Goal: Task Accomplishment & Management: Complete application form

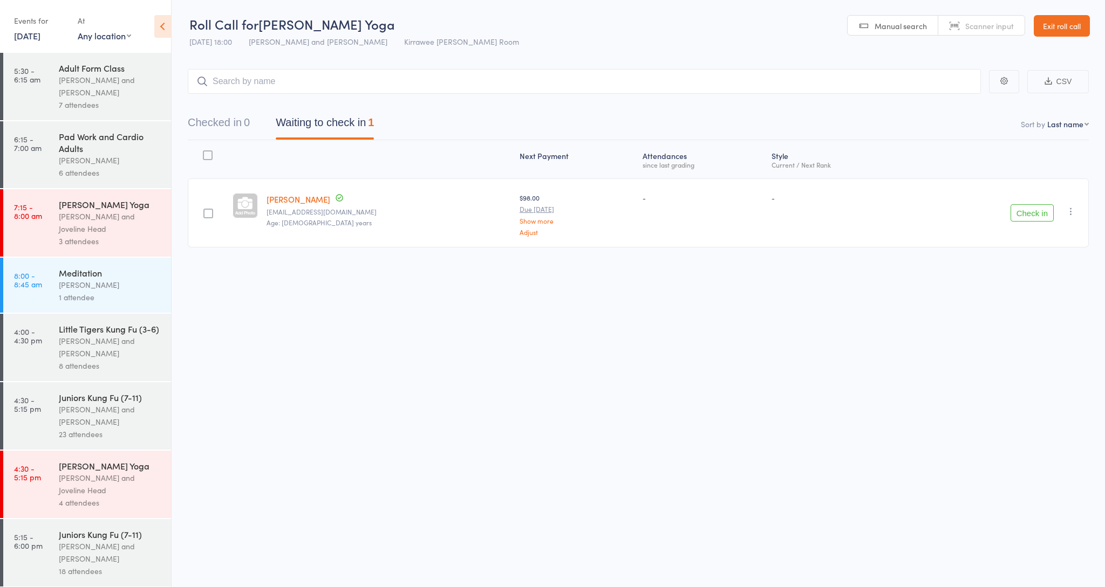
click at [29, 37] on link "9 Sep, 2025" at bounding box center [27, 36] width 26 height 12
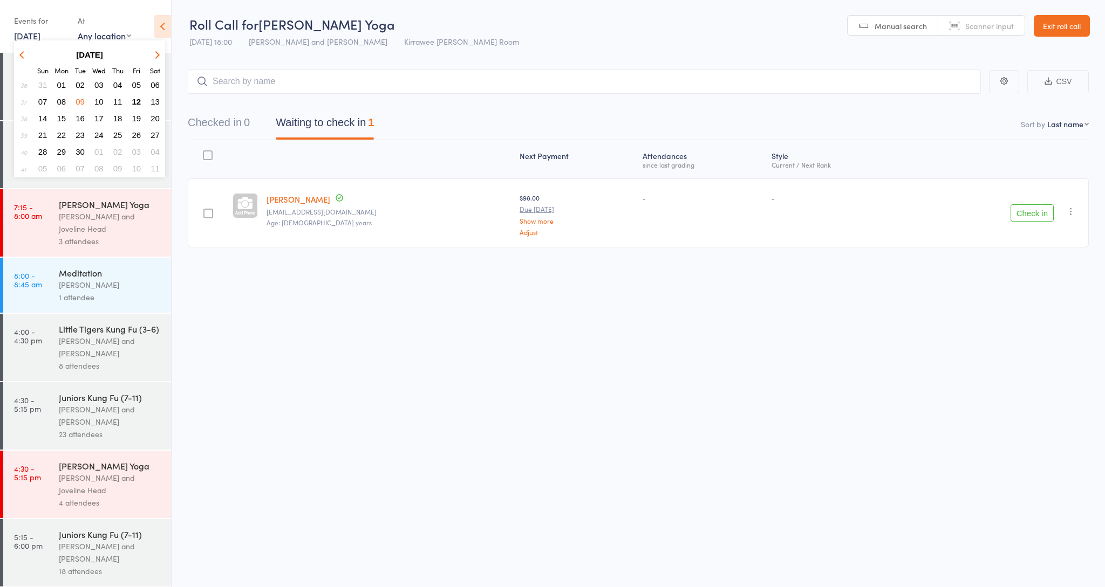
click at [137, 100] on span "12" at bounding box center [136, 101] width 9 height 9
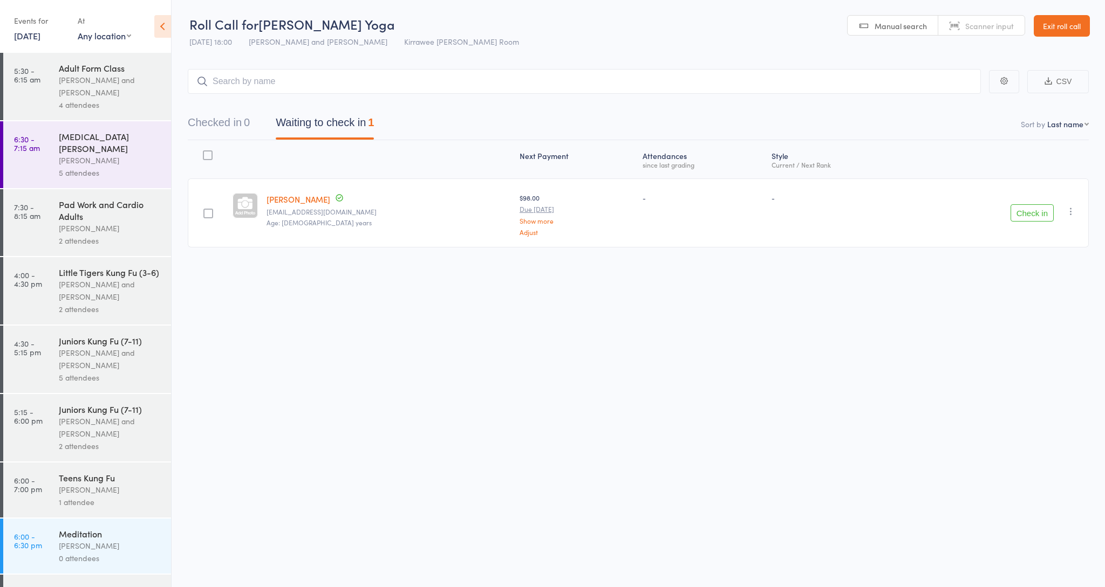
click at [95, 154] on div "[PERSON_NAME]" at bounding box center [110, 160] width 103 height 12
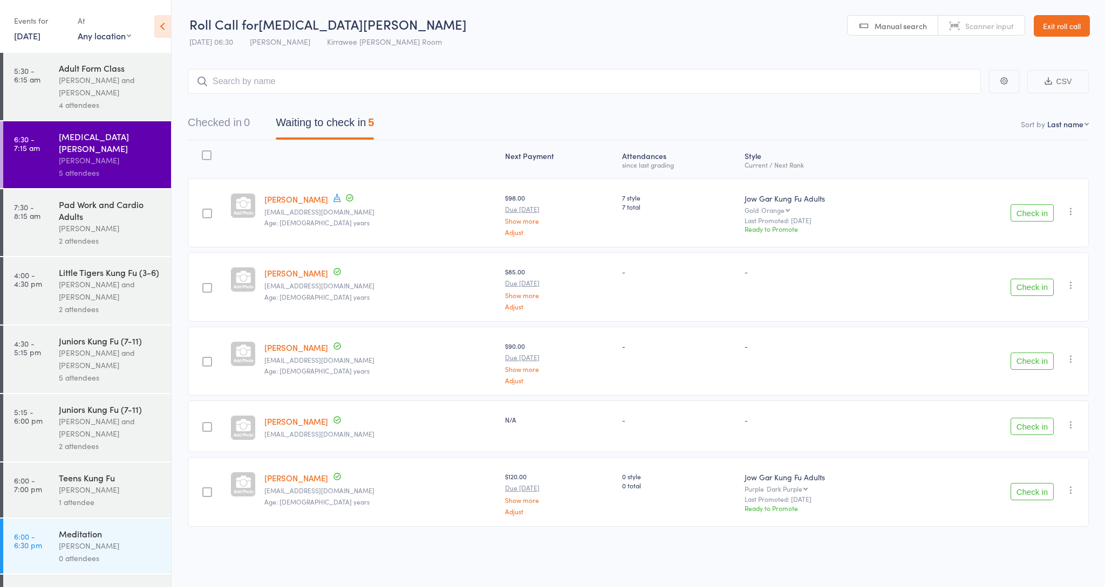
click at [1036, 210] on button "Check in" at bounding box center [1031, 212] width 43 height 17
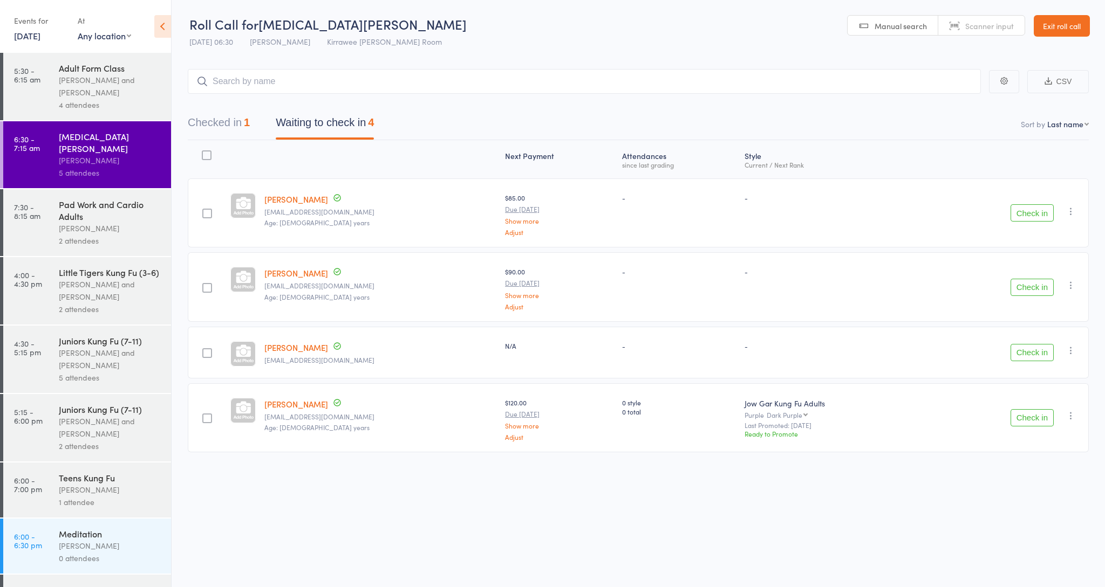
click at [1035, 213] on button "Check in" at bounding box center [1031, 212] width 43 height 17
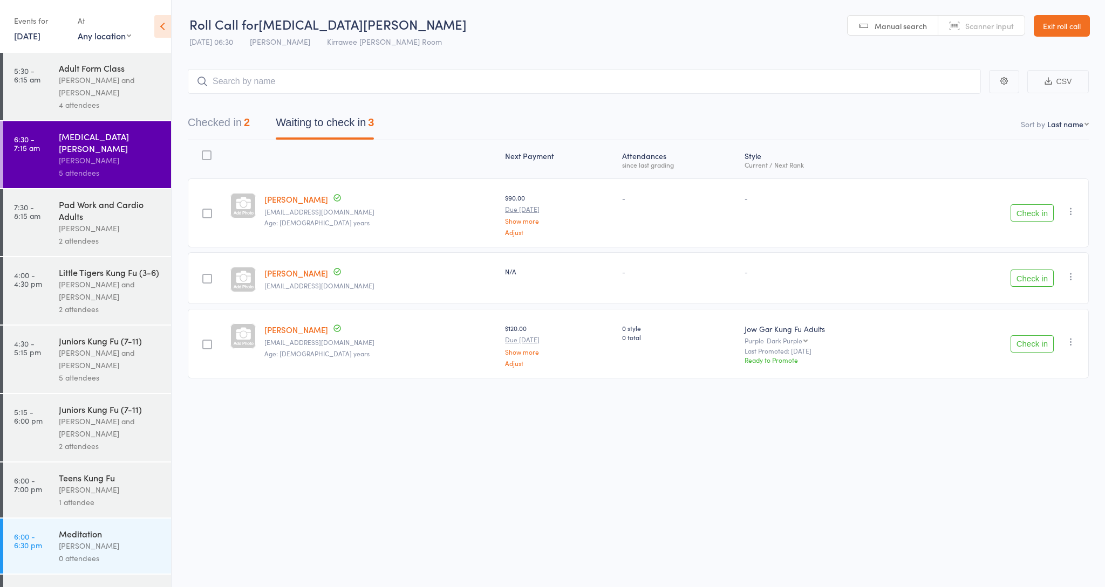
click at [1037, 342] on button "Check in" at bounding box center [1031, 343] width 43 height 17
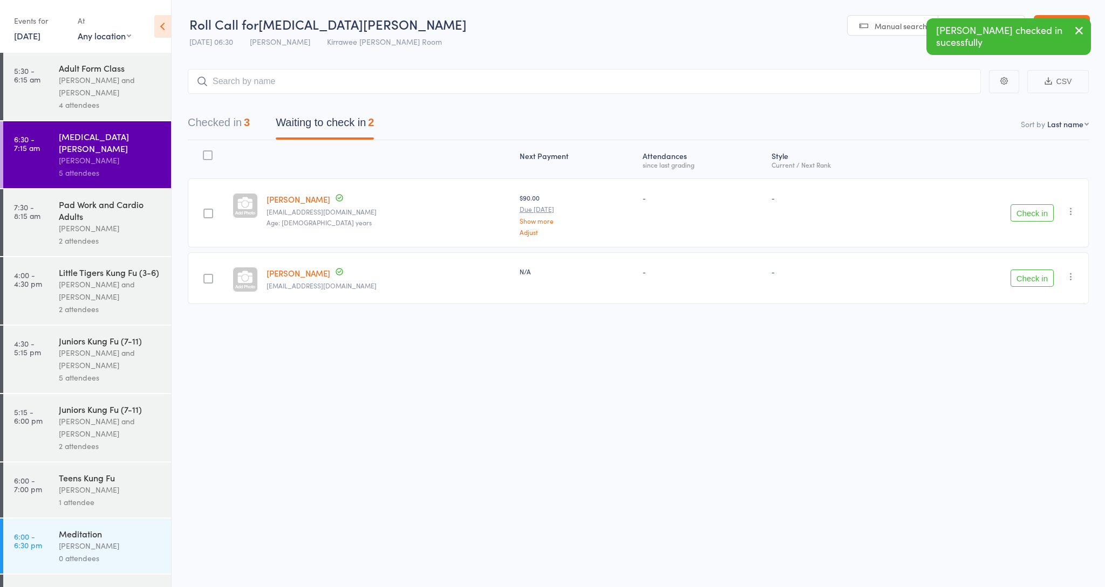
click at [1030, 211] on button "Check in" at bounding box center [1031, 212] width 43 height 17
click at [1033, 205] on button "Check in" at bounding box center [1031, 204] width 43 height 17
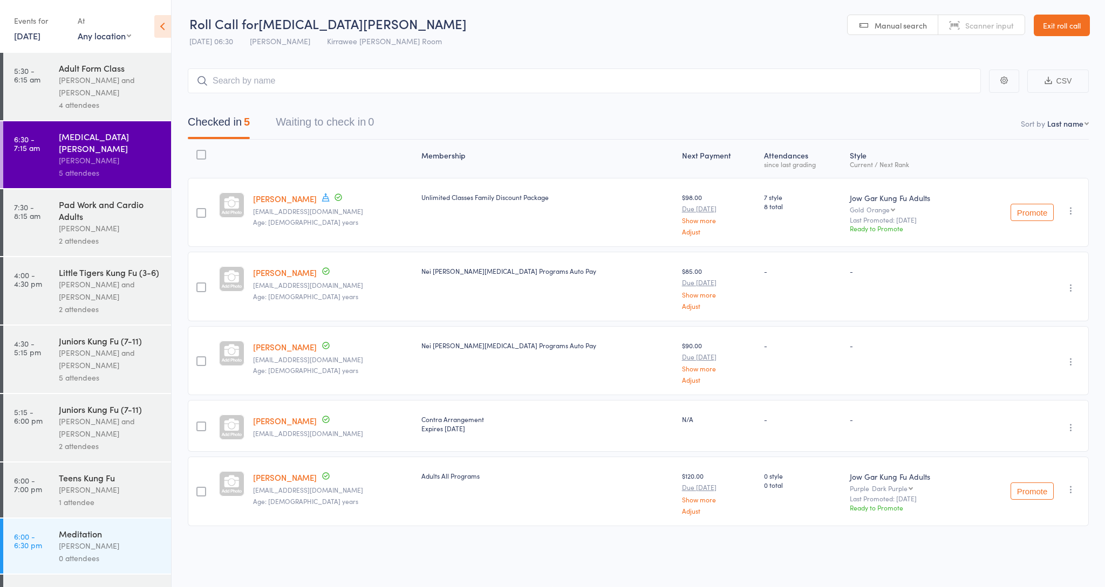
scroll to position [1, 0]
click at [318, 82] on input "search" at bounding box center [584, 80] width 793 height 25
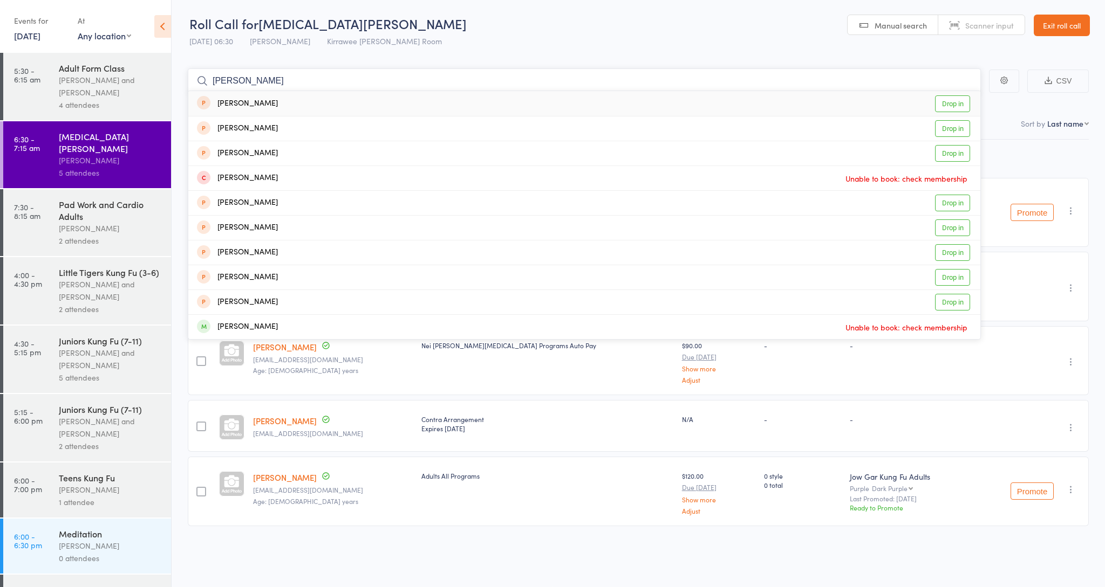
type input "[PERSON_NAME]"
drag, startPoint x: 318, startPoint y: 82, endPoint x: 276, endPoint y: 181, distance: 107.3
click at [276, 181] on div "[PERSON_NAME]" at bounding box center [237, 178] width 81 height 12
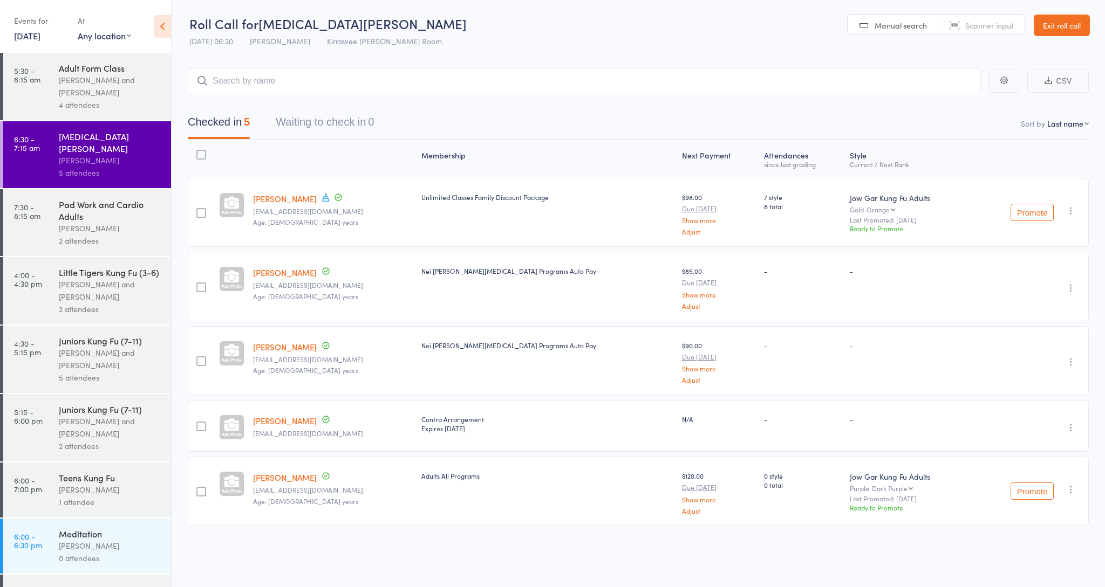
click at [1079, 22] on link "Exit roll call" at bounding box center [1061, 26] width 56 height 22
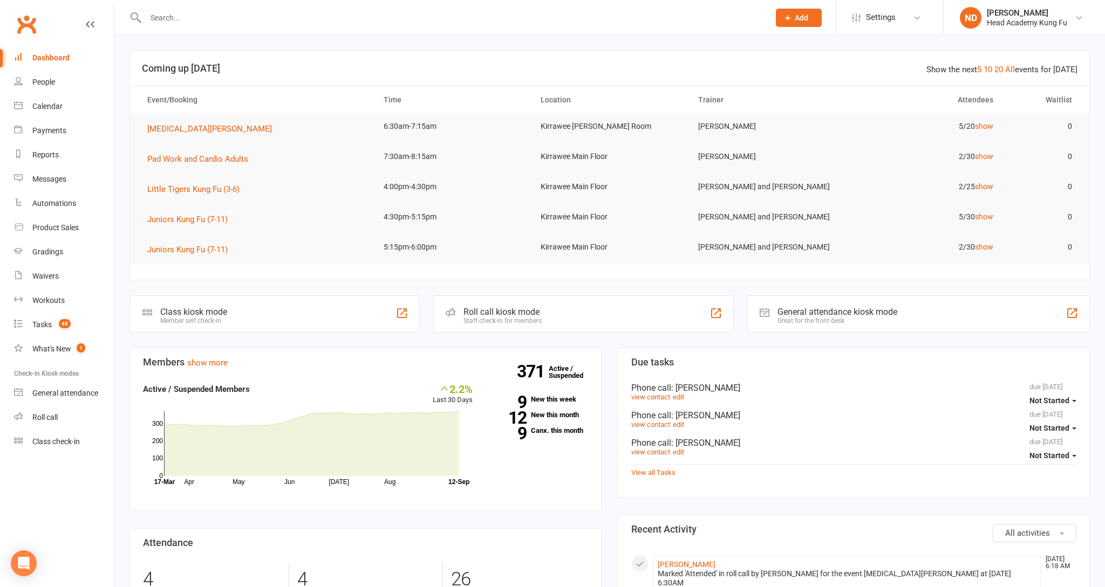
scroll to position [3, 0]
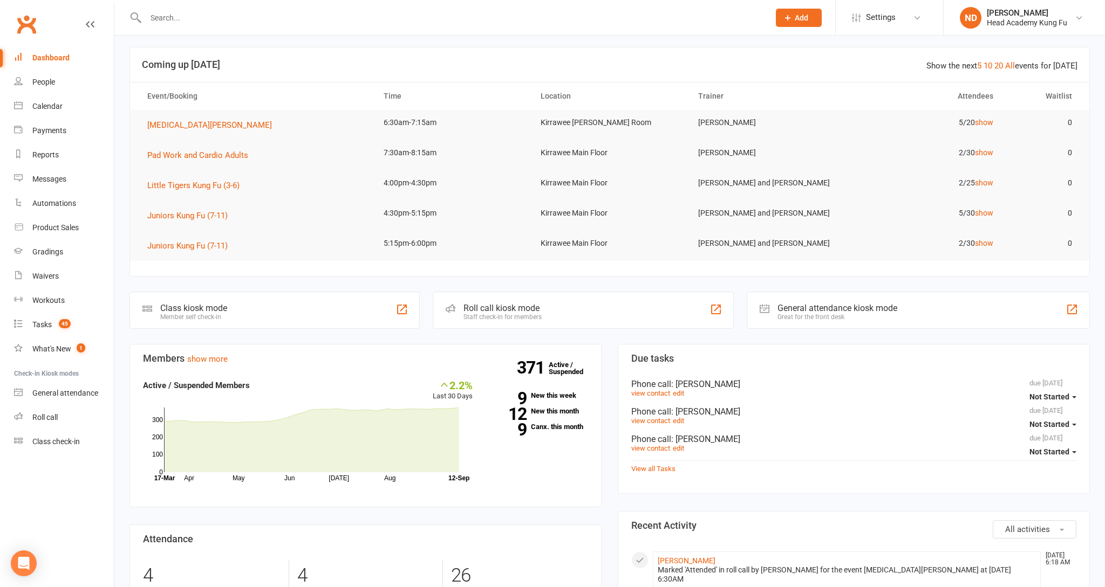
click at [202, 20] on input "text" at bounding box center [452, 17] width 620 height 15
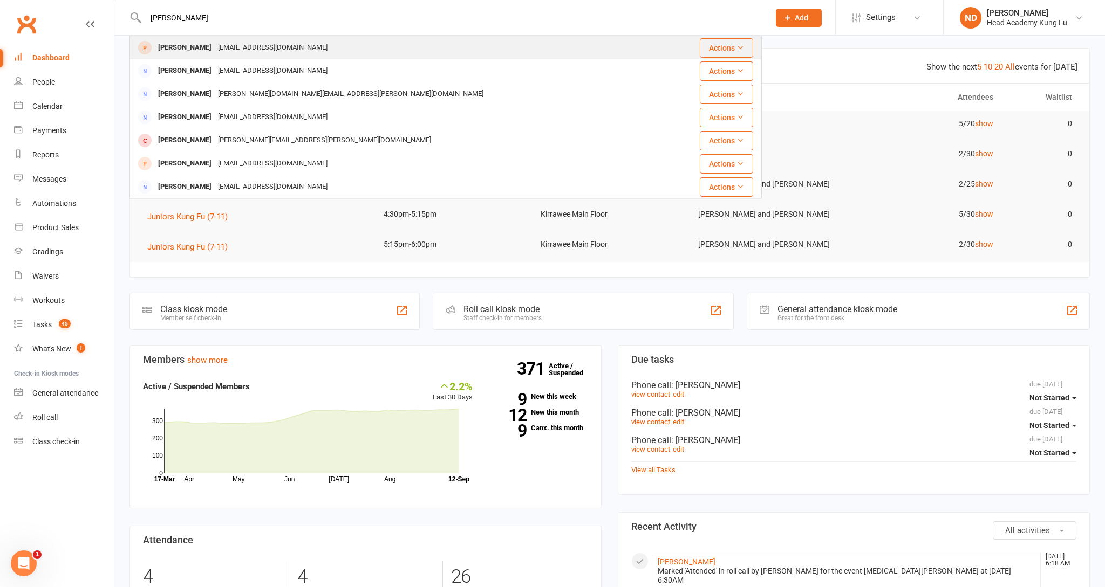
scroll to position [2, 0]
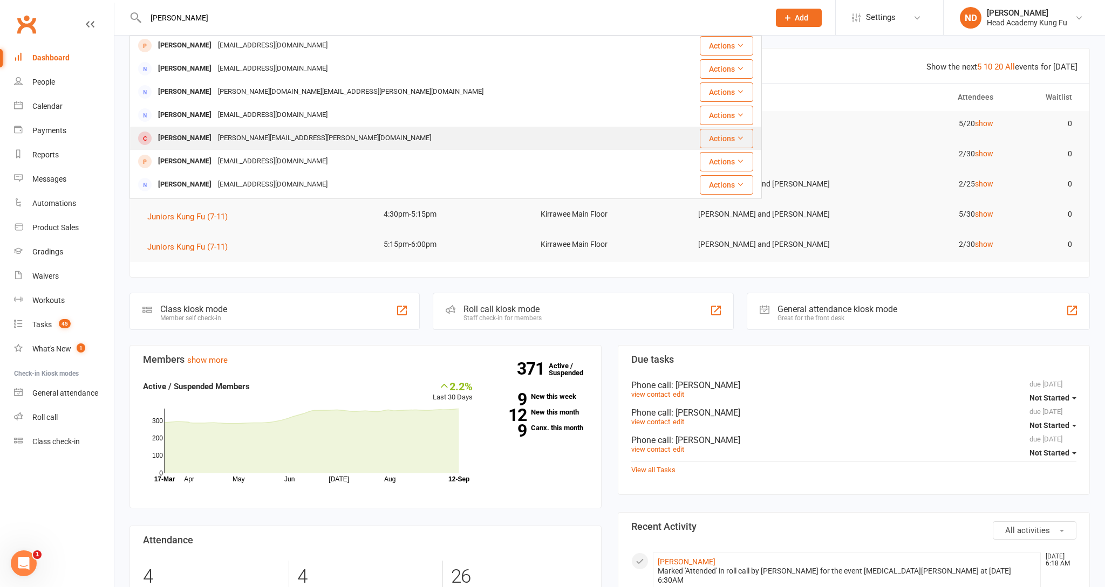
type input "[PERSON_NAME]"
click at [215, 139] on div "[PERSON_NAME]" at bounding box center [185, 138] width 60 height 16
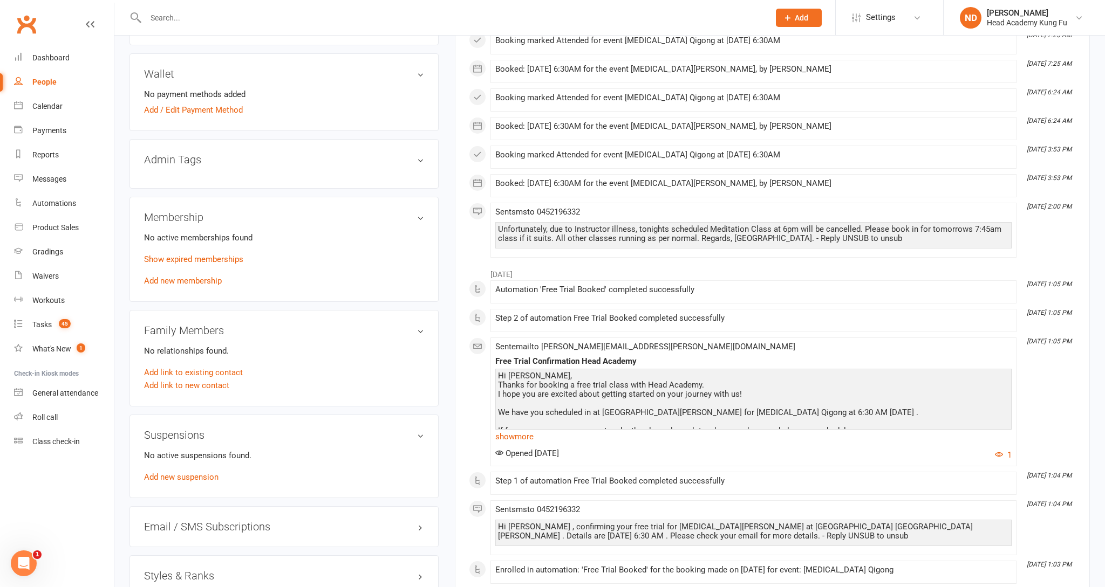
scroll to position [437, 0]
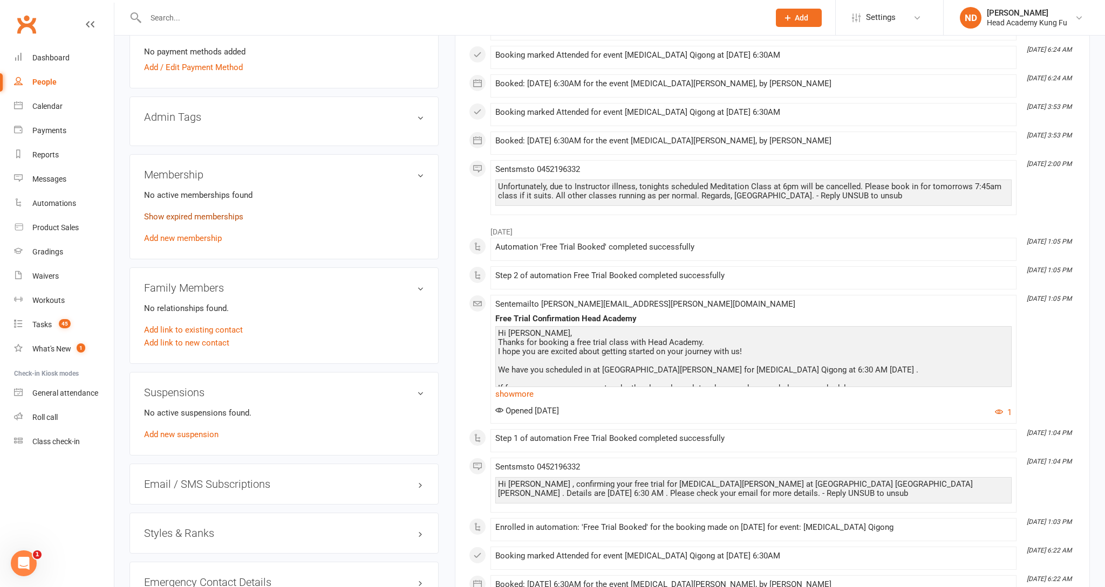
click at [210, 213] on link "Show expired memberships" at bounding box center [193, 217] width 99 height 10
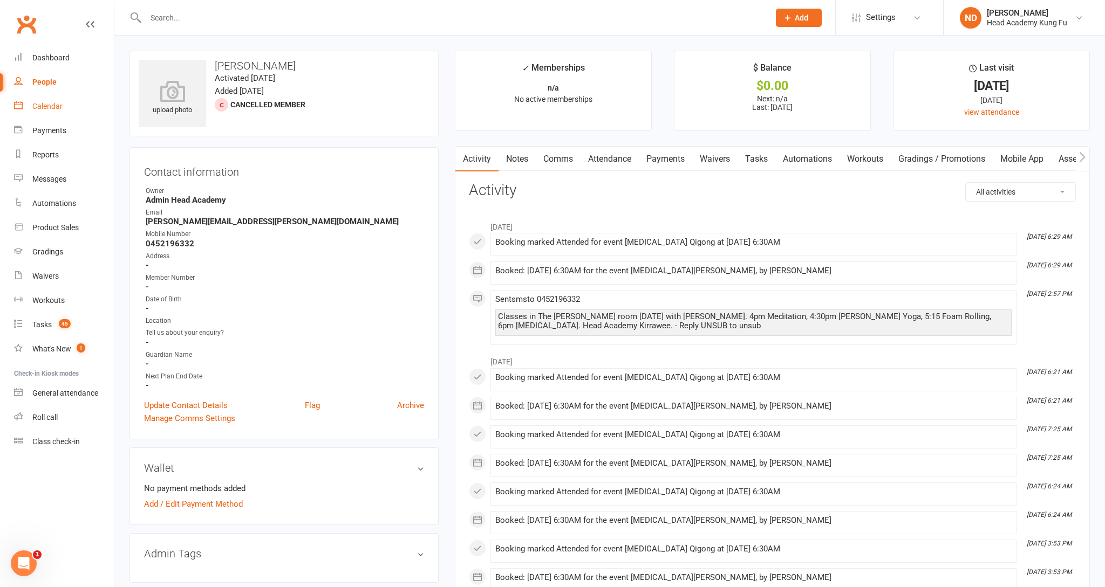
scroll to position [0, 0]
click at [57, 53] on div "Dashboard" at bounding box center [50, 57] width 37 height 9
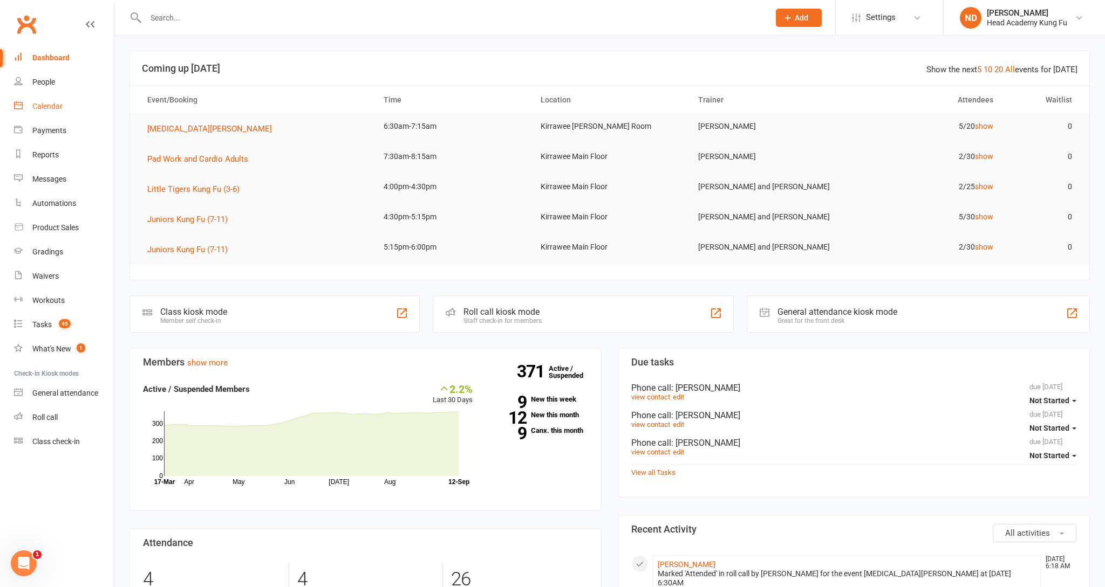
click at [42, 108] on link "Calendar" at bounding box center [64, 106] width 100 height 24
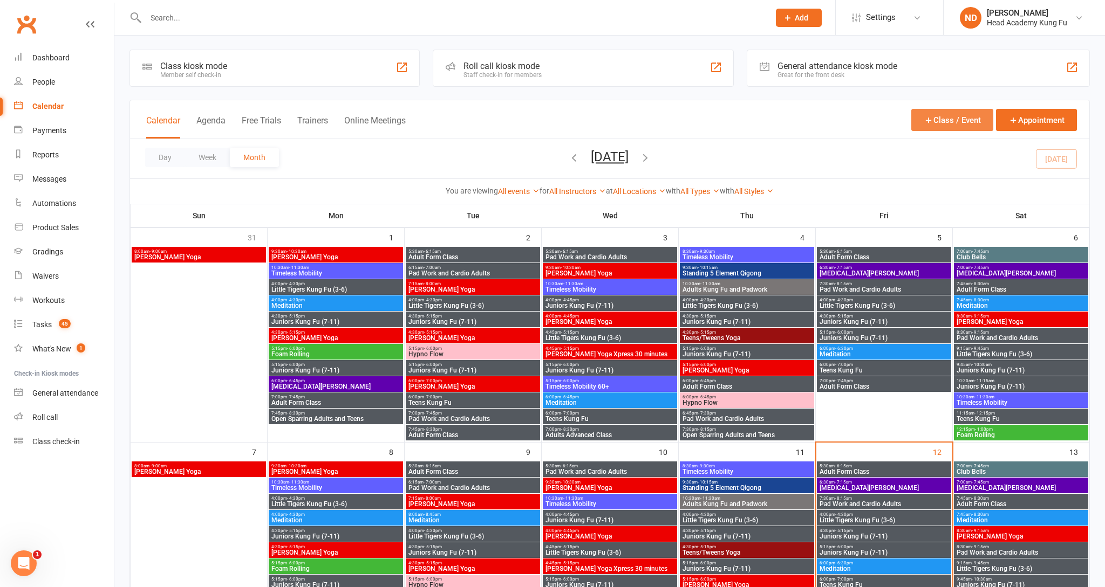
scroll to position [12, 0]
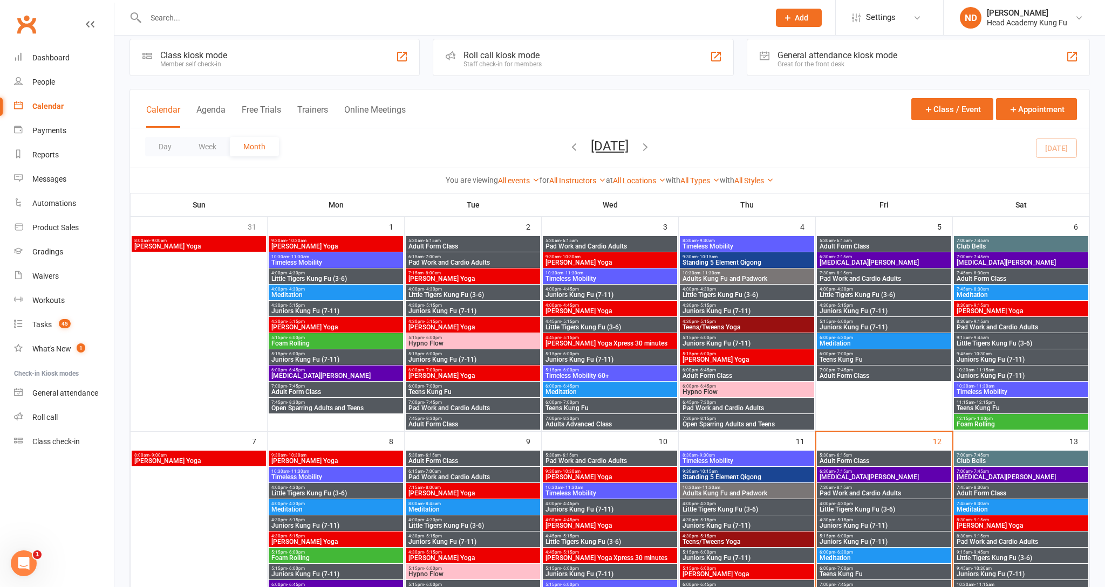
click at [194, 60] on div "Member self check-in" at bounding box center [193, 64] width 67 height 8
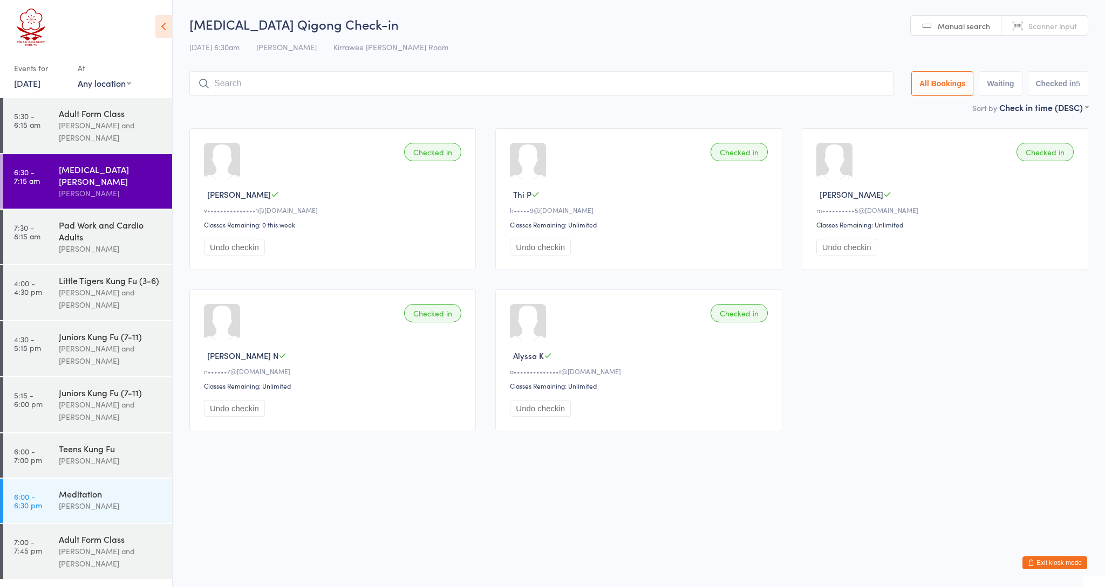
click at [101, 174] on div "[MEDICAL_DATA][PERSON_NAME]" at bounding box center [111, 175] width 104 height 24
click at [266, 83] on input "search" at bounding box center [541, 83] width 704 height 25
click at [159, 26] on icon at bounding box center [163, 26] width 17 height 23
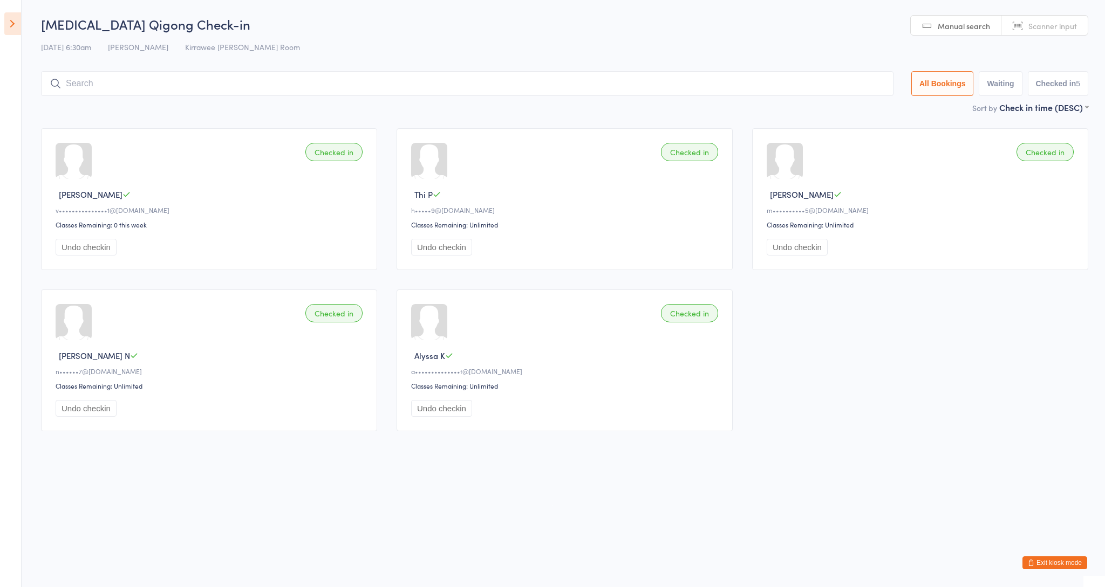
click at [13, 26] on icon at bounding box center [12, 23] width 17 height 23
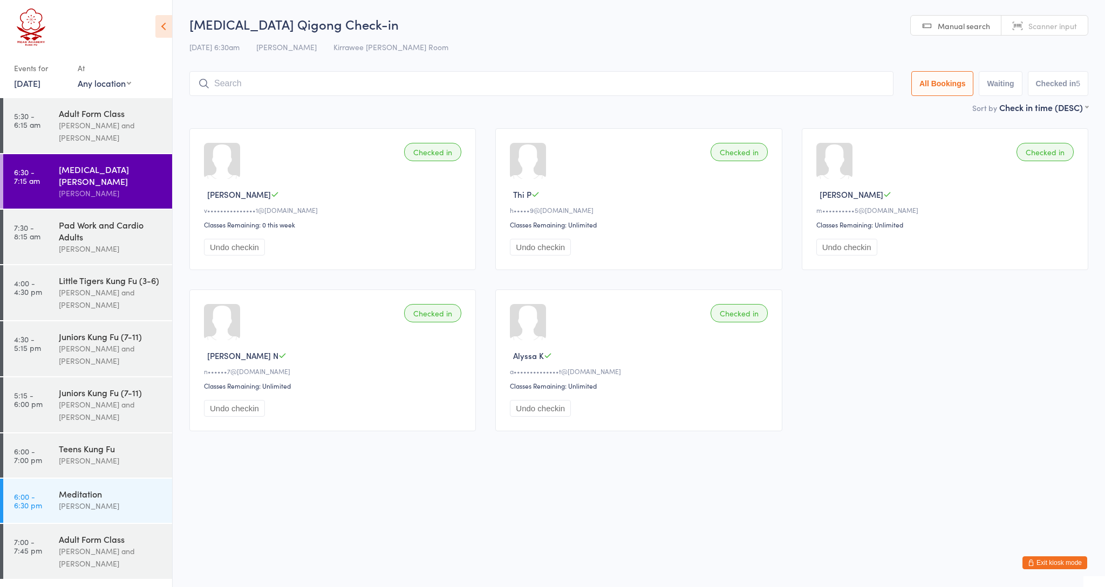
click at [1051, 560] on button "Exit kiosk mode" at bounding box center [1054, 563] width 65 height 13
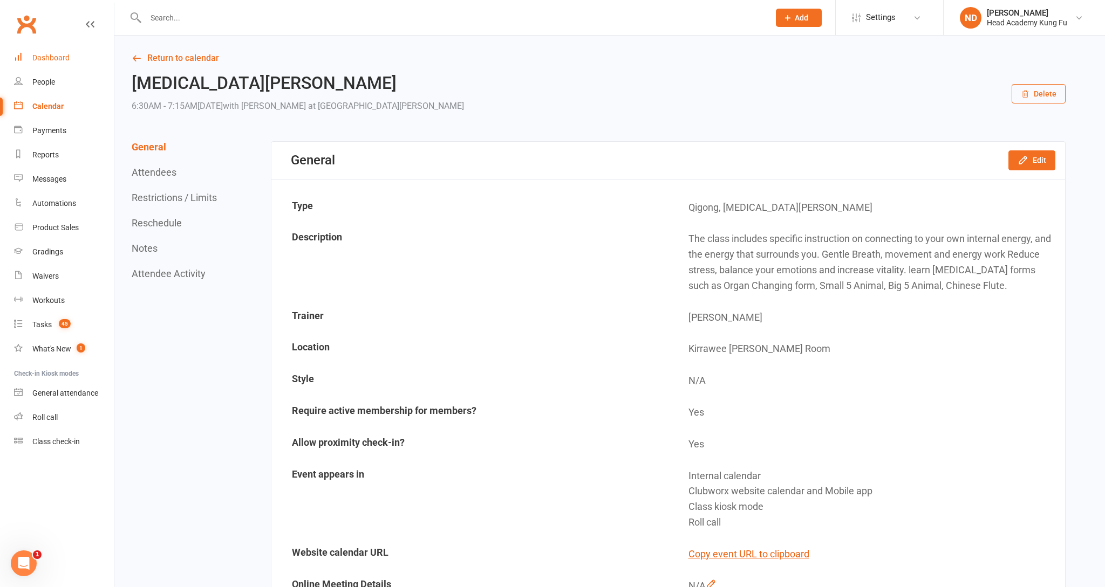
click at [47, 53] on div "Dashboard" at bounding box center [50, 57] width 37 height 9
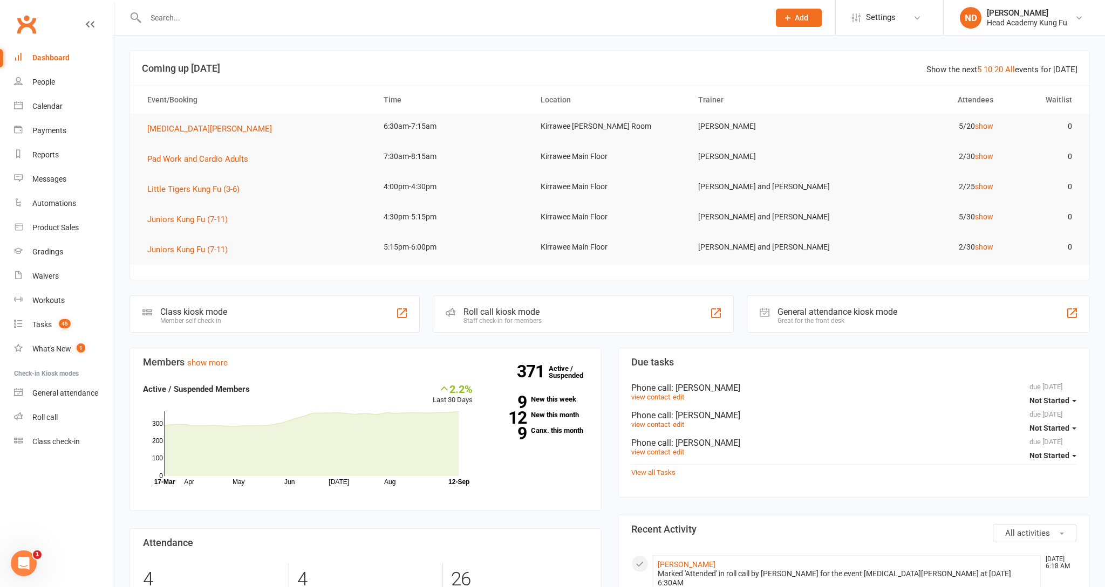
click at [186, 26] on div at bounding box center [445, 17] width 632 height 35
click at [187, 23] on input "text" at bounding box center [452, 17] width 620 height 15
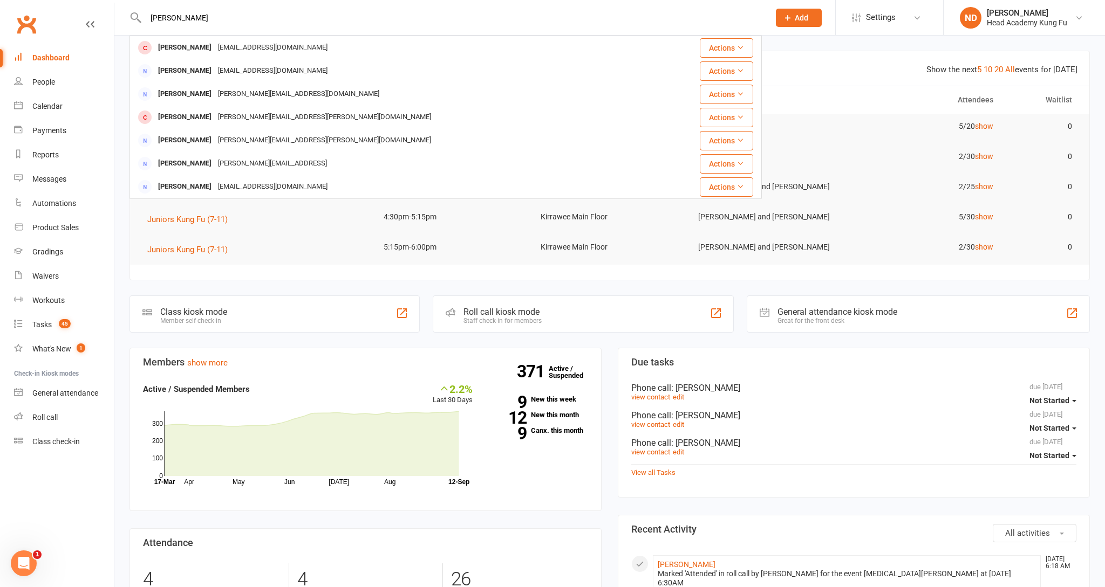
type input "David Evans"
drag, startPoint x: 195, startPoint y: 83, endPoint x: 224, endPoint y: 45, distance: 47.8
click at [225, 45] on div "dmevansdesign2@gmail.com" at bounding box center [273, 48] width 116 height 16
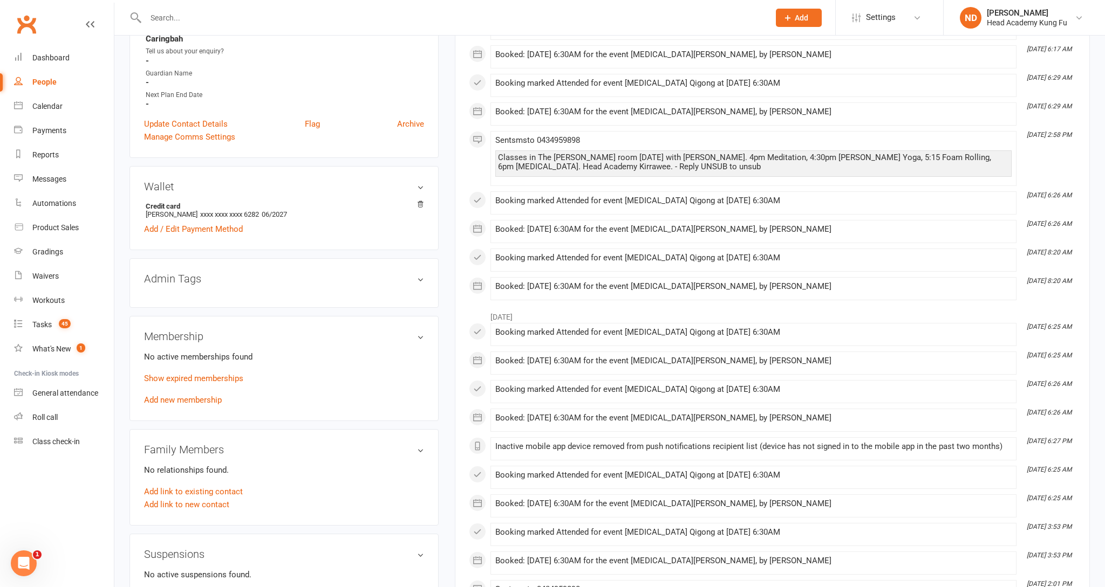
scroll to position [301, 0]
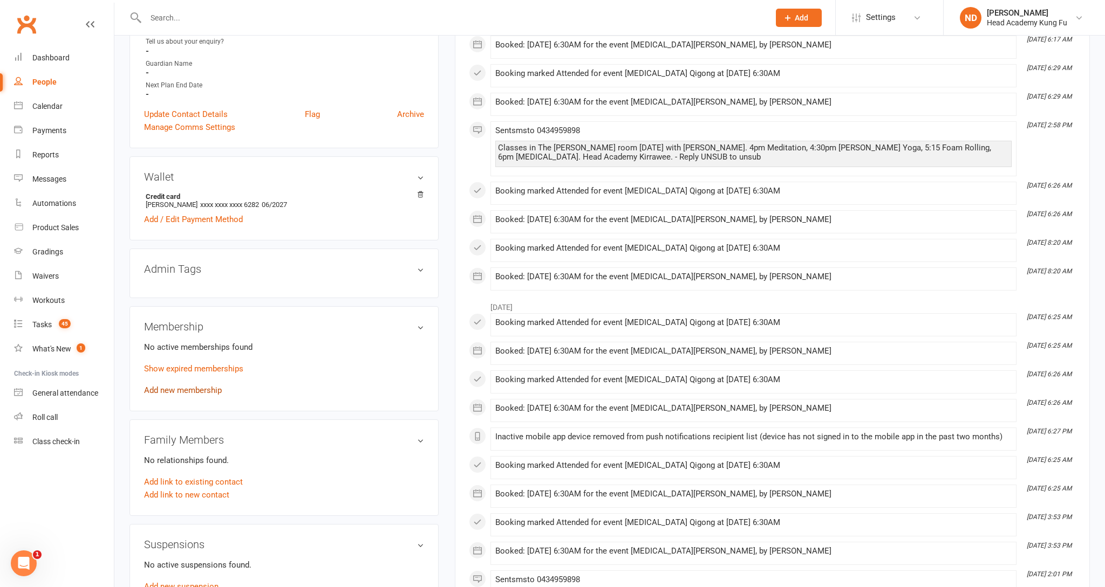
click at [189, 388] on link "Add new membership" at bounding box center [183, 391] width 78 height 10
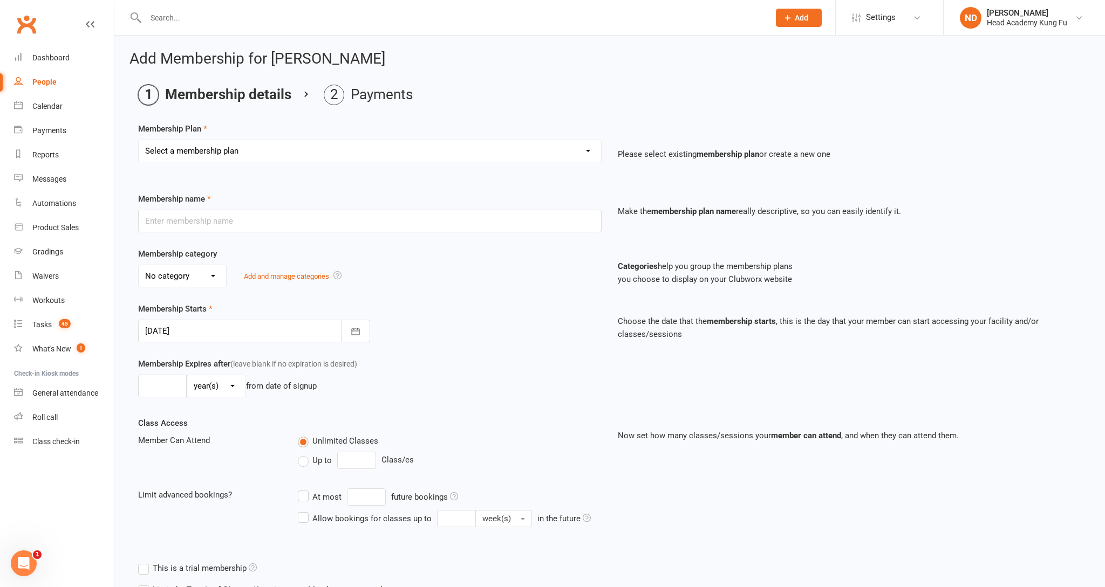
select select "20"
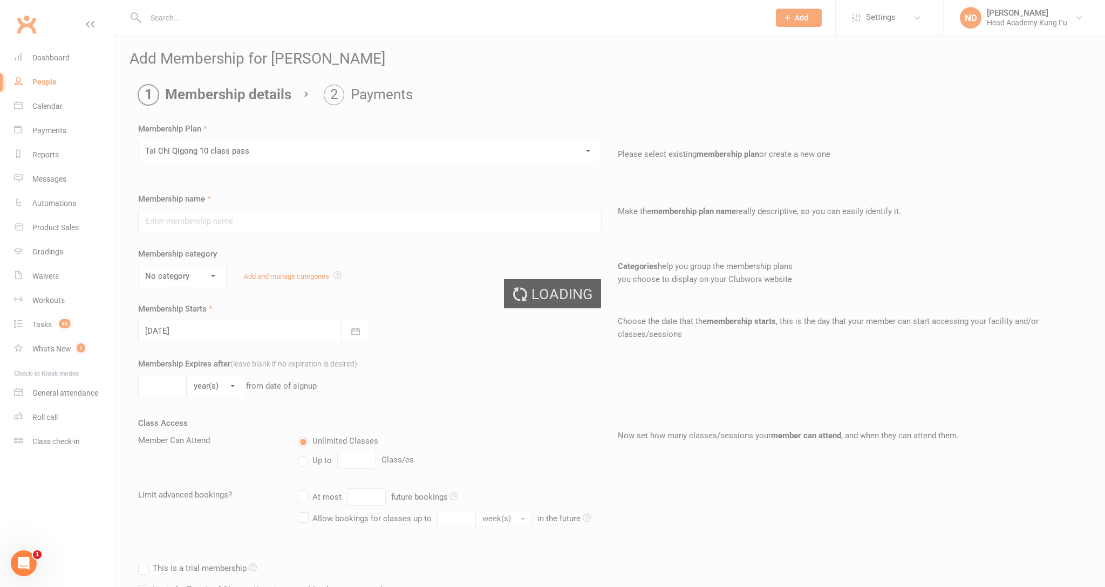
type input "[MEDICAL_DATA] Qigong 10 class pass"
select select "6"
type input "4"
select select "2"
type input "10"
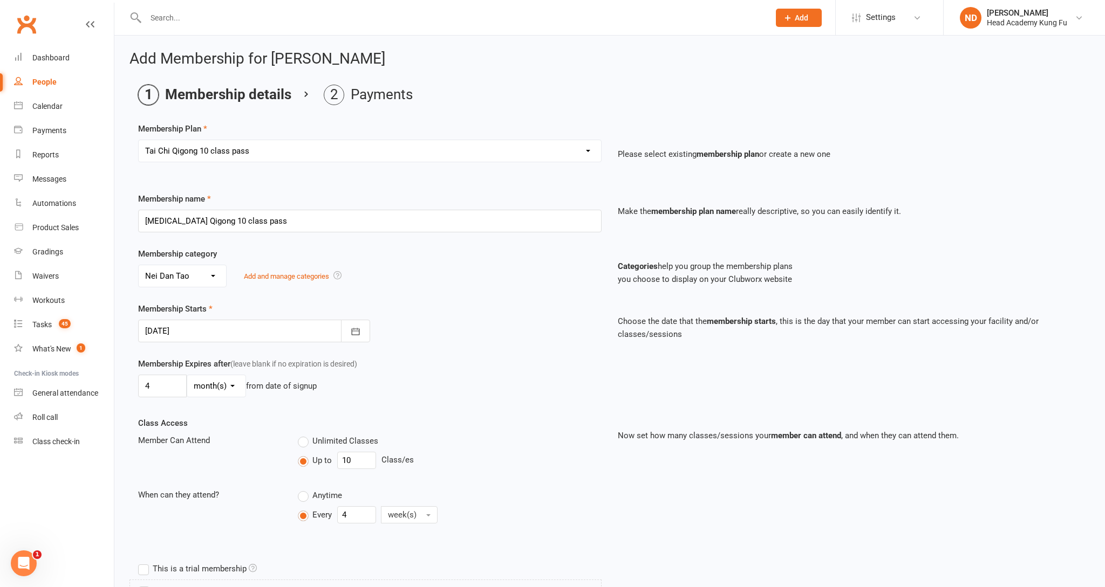
click at [326, 334] on div at bounding box center [254, 331] width 232 height 23
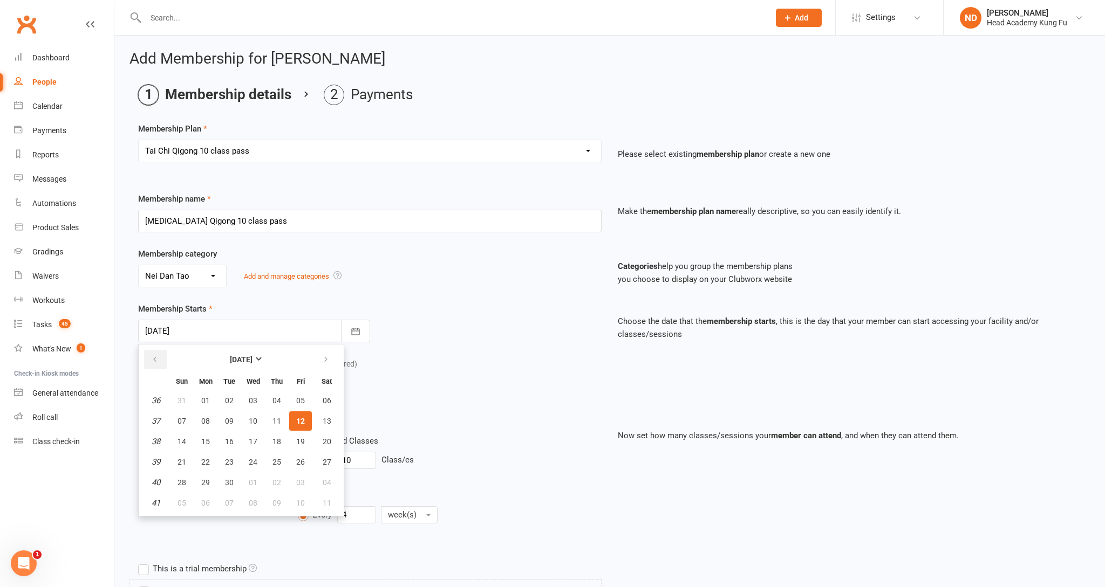
click at [156, 364] on icon "button" at bounding box center [155, 359] width 8 height 9
click at [228, 445] on span "12" at bounding box center [229, 441] width 9 height 9
type input "12 Aug 2025"
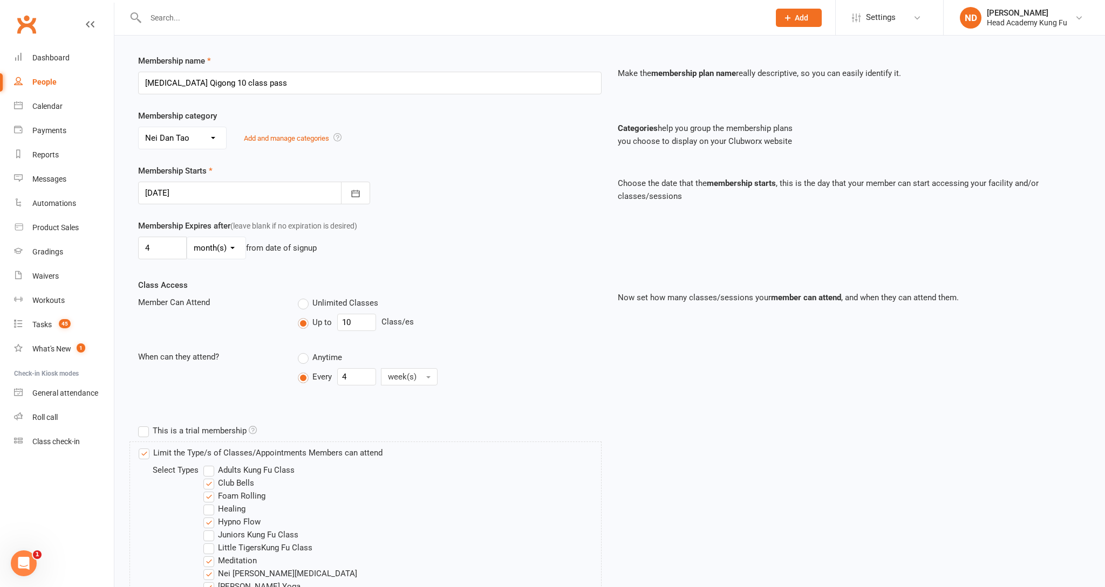
scroll to position [161, 0]
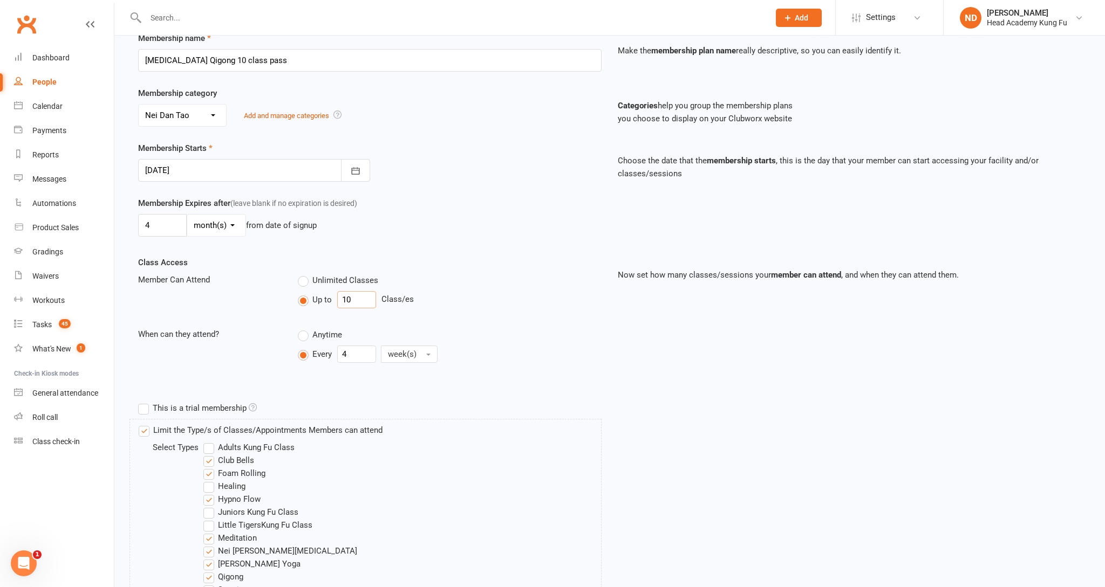
click at [363, 309] on input "10" at bounding box center [356, 299] width 39 height 17
type input "15"
click at [151, 234] on input "4" at bounding box center [162, 225] width 49 height 23
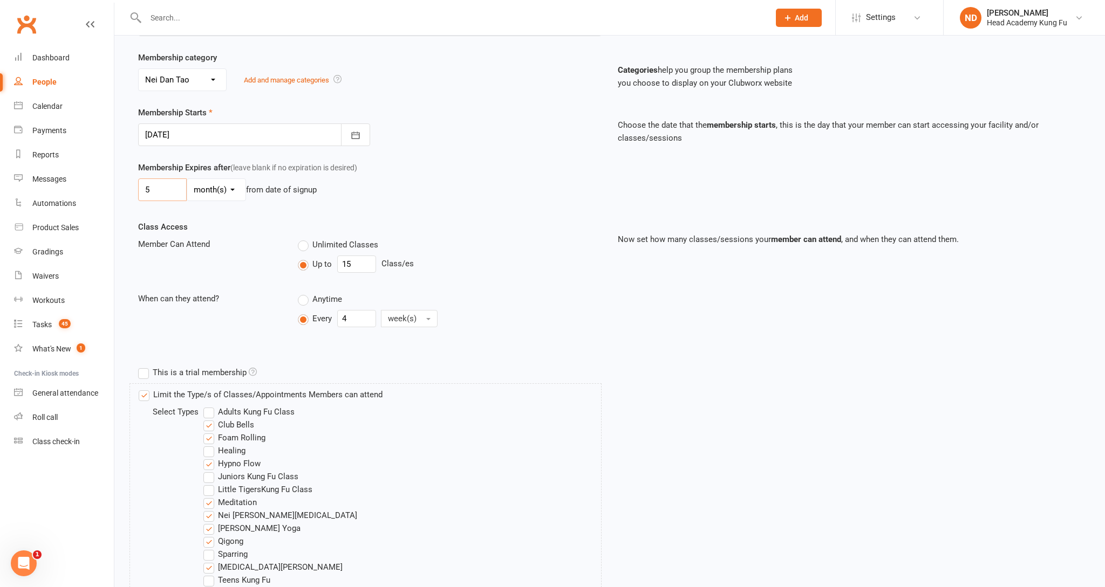
type input "5"
click at [234, 241] on div "Class Access Member Can Attend Unlimited Classes Up to 15 Class/es When can the…" at bounding box center [369, 284] width 479 height 126
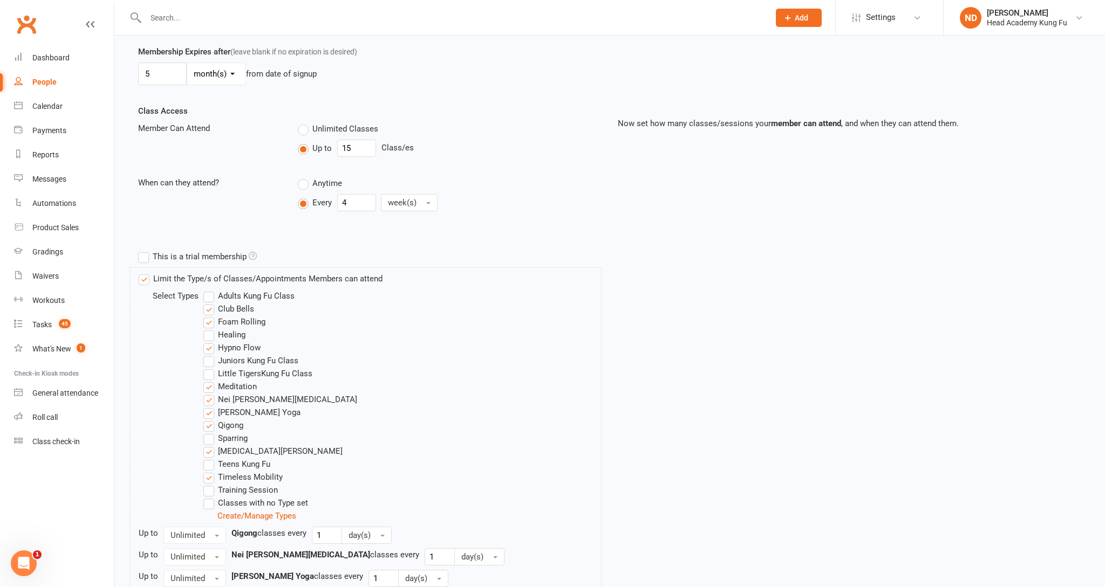
scroll to position [315, 0]
drag, startPoint x: 207, startPoint y: 316, endPoint x: 207, endPoint y: 321, distance: 5.9
click at [207, 313] on label "Club Bells" at bounding box center [228, 306] width 51 height 13
click at [207, 300] on input "Club Bells" at bounding box center [206, 300] width 7 height 0
click at [207, 326] on label "Foam Rolling" at bounding box center [234, 319] width 62 height 13
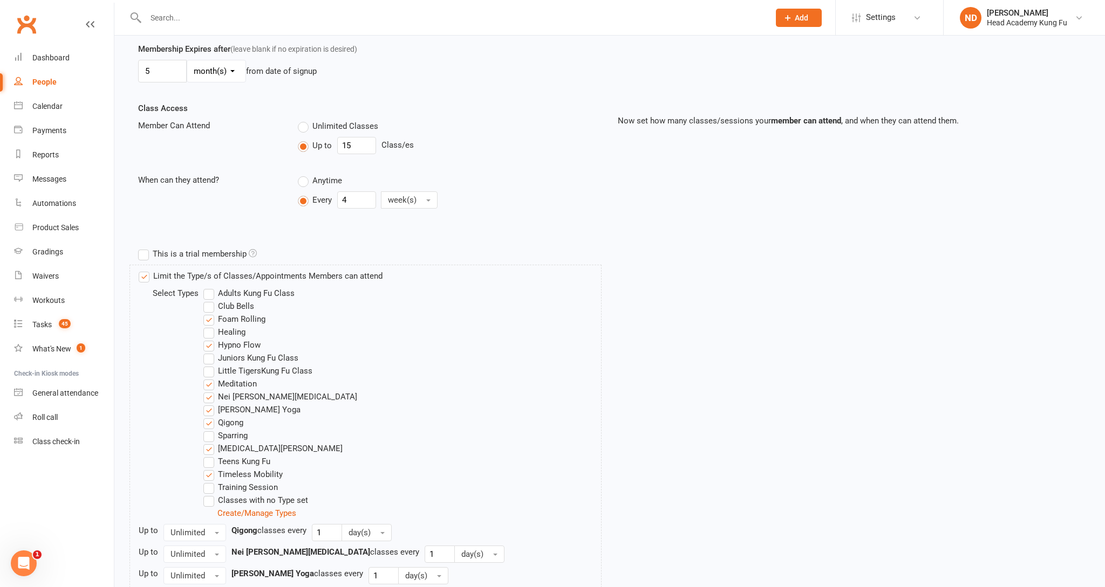
click at [207, 313] on input "Foam Rolling" at bounding box center [206, 313] width 7 height 0
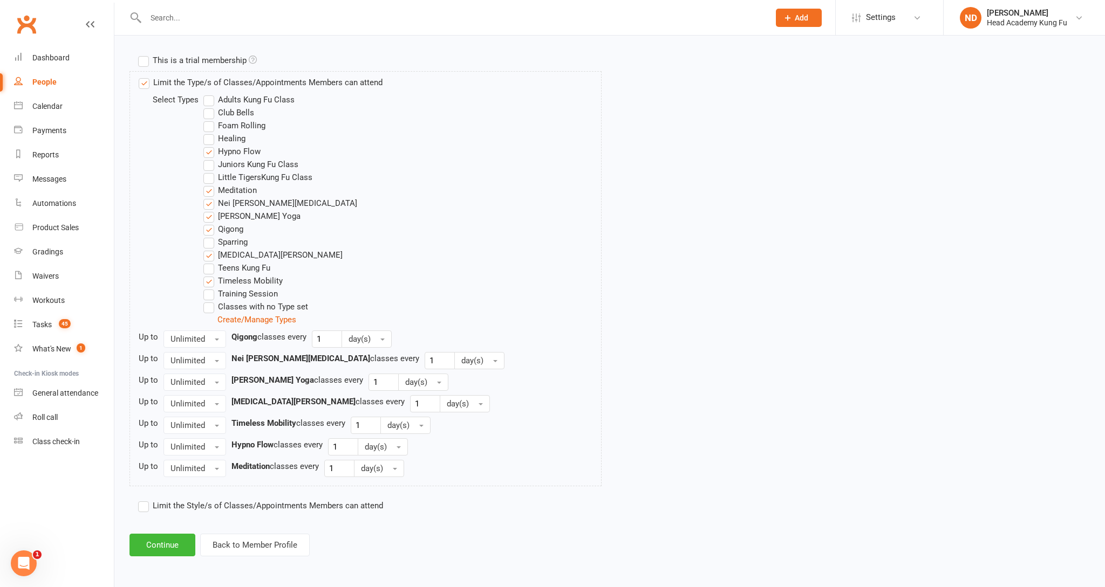
scroll to position [517, 0]
click at [168, 546] on button "Continue" at bounding box center [162, 545] width 66 height 23
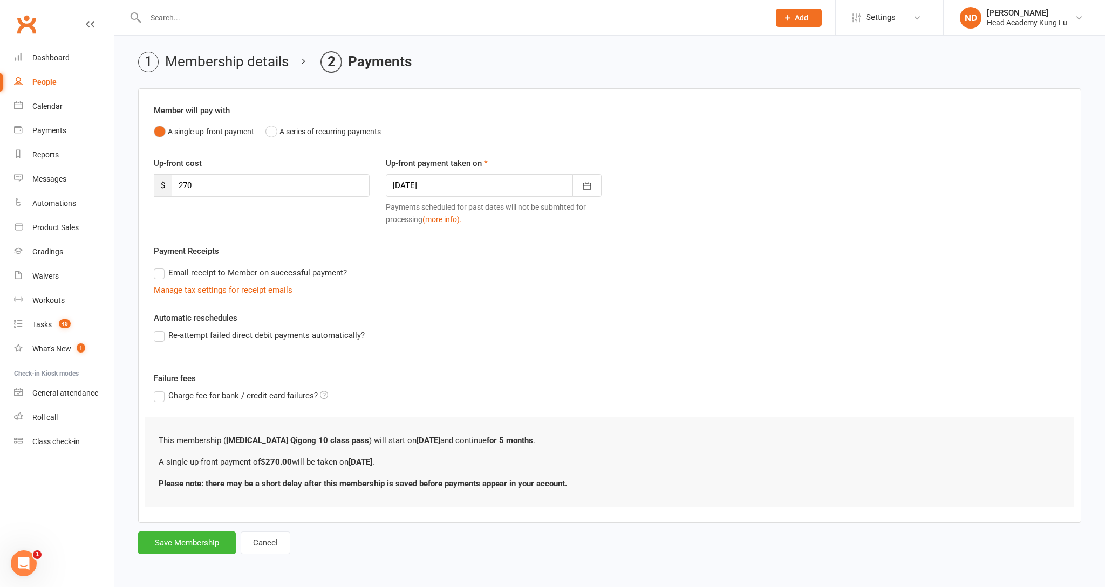
scroll to position [0, 0]
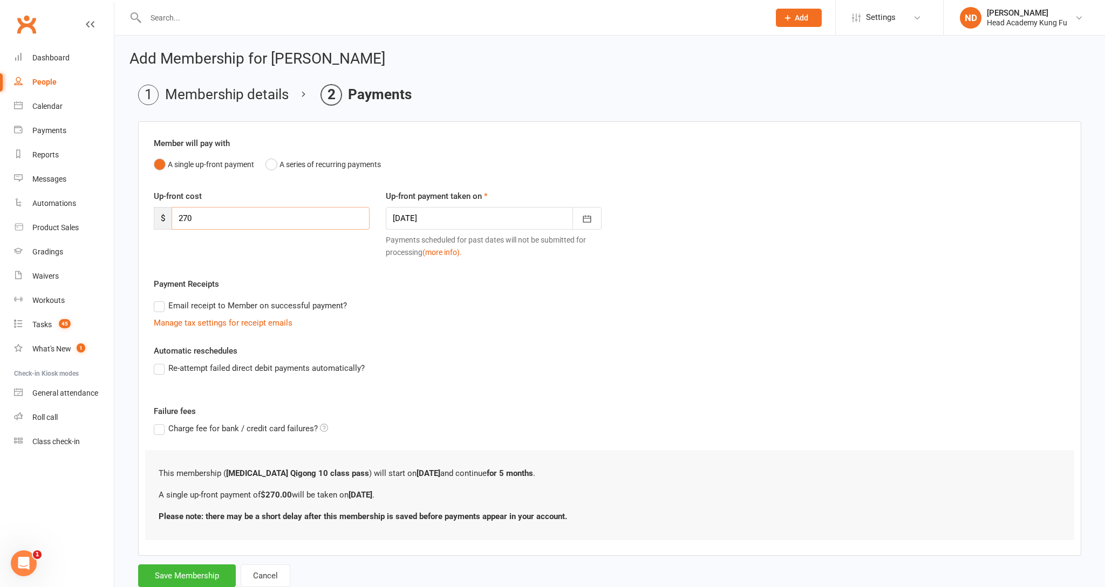
click at [209, 225] on input "270" at bounding box center [271, 218] width 198 height 23
type input "260"
click at [400, 283] on div "Payment Receipts Email receipt to Member on successful payment? Manage tax sett…" at bounding box center [609, 304] width 911 height 52
click at [198, 576] on button "Save Membership" at bounding box center [187, 576] width 98 height 23
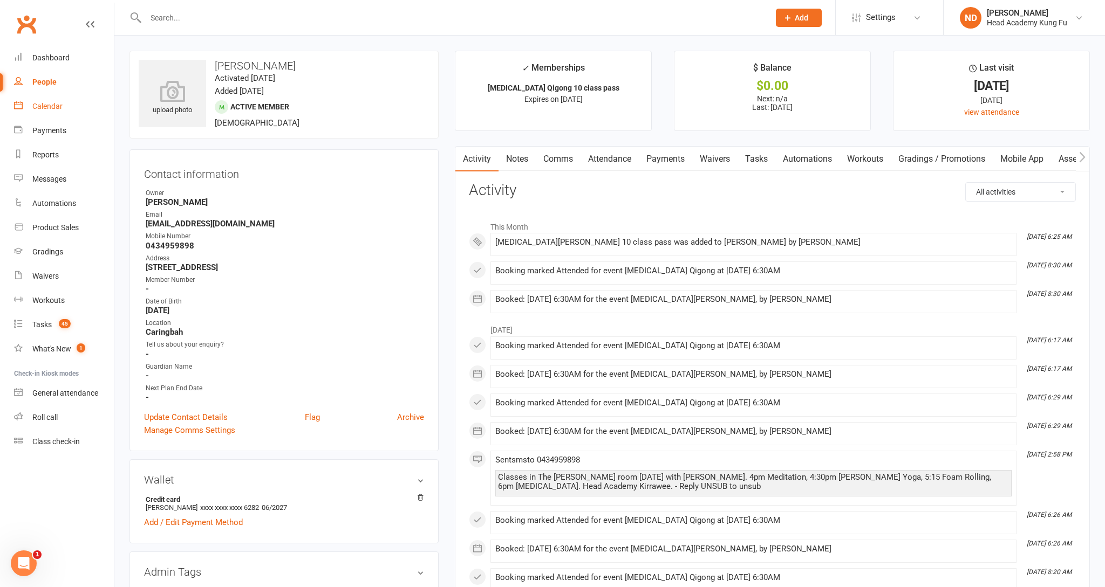
click at [43, 106] on div "Calendar" at bounding box center [47, 106] width 30 height 9
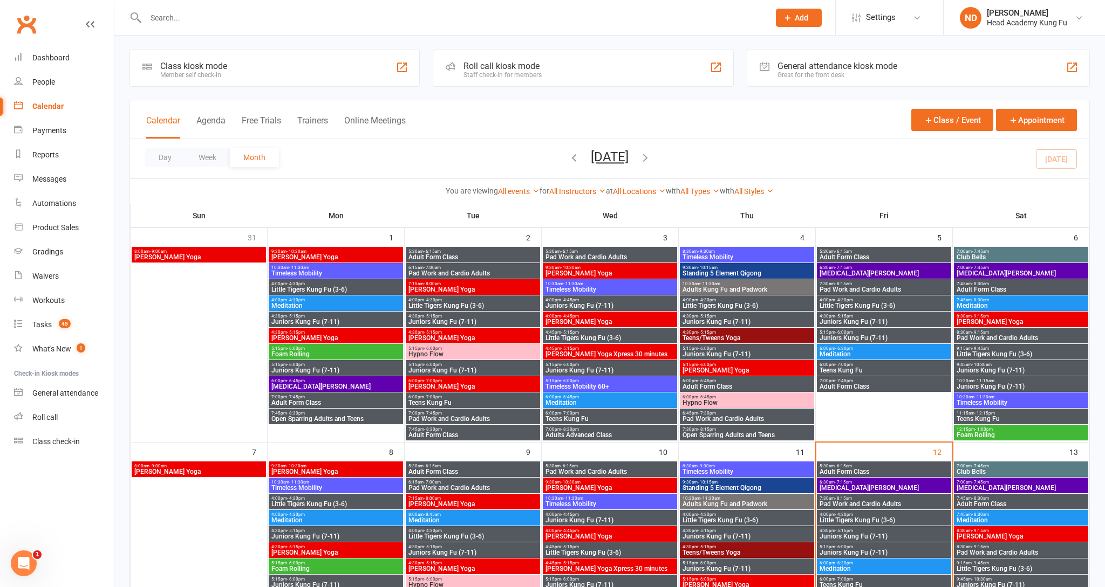
click at [508, 65] on div "Roll call kiosk mode" at bounding box center [502, 66] width 78 height 10
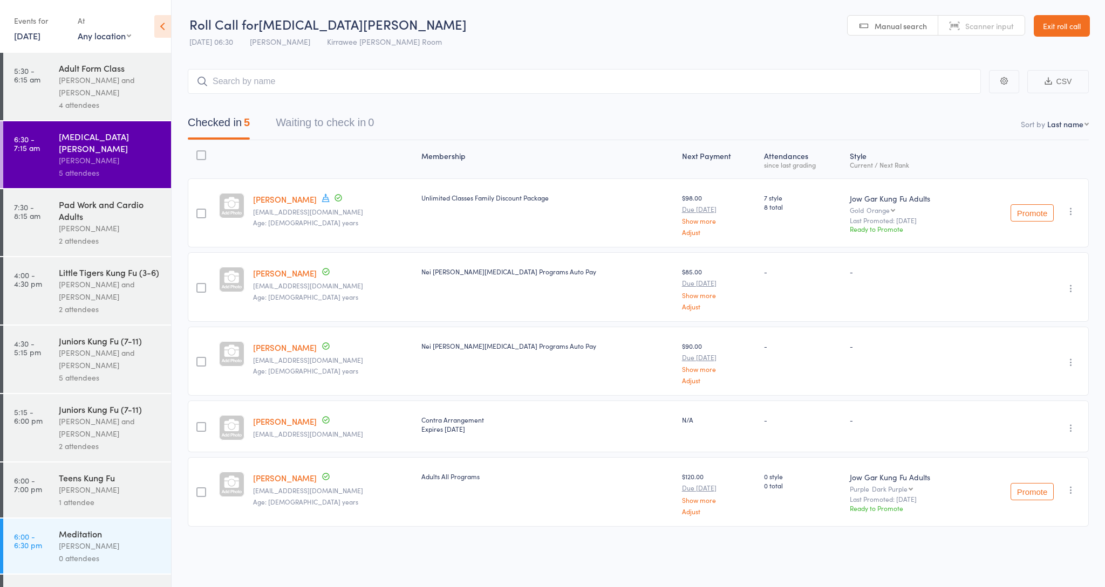
click at [323, 79] on input "search" at bounding box center [584, 81] width 793 height 25
click at [305, 76] on input "search" at bounding box center [584, 81] width 793 height 25
click at [308, 83] on input "search" at bounding box center [584, 81] width 793 height 25
click at [280, 86] on input "search" at bounding box center [584, 81] width 793 height 25
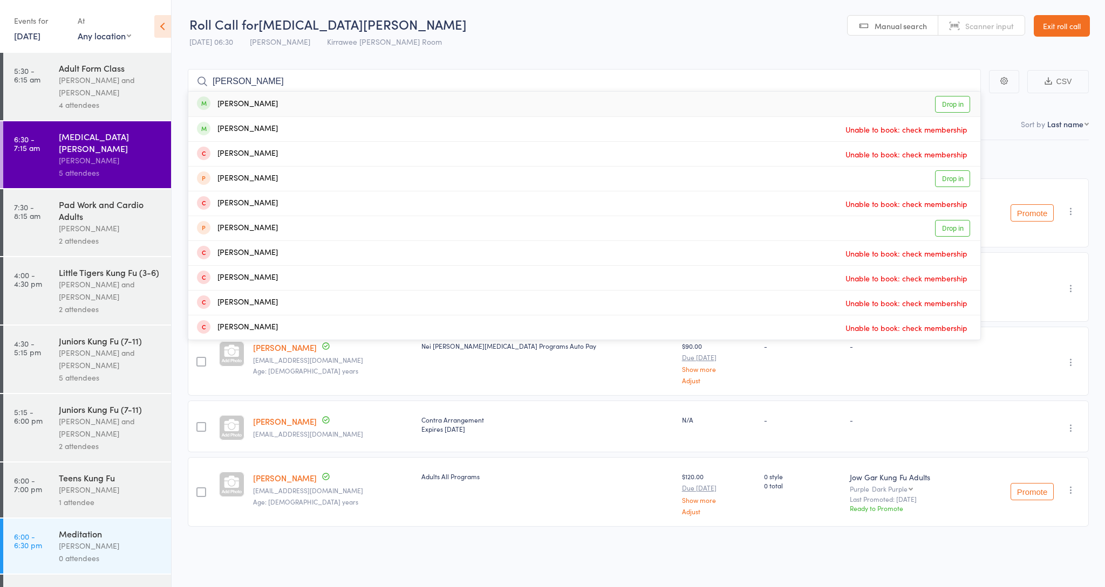
type input "David"
drag, startPoint x: 280, startPoint y: 86, endPoint x: 275, endPoint y: 106, distance: 20.5
click at [275, 106] on div "David Evans Drop in" at bounding box center [584, 104] width 792 height 25
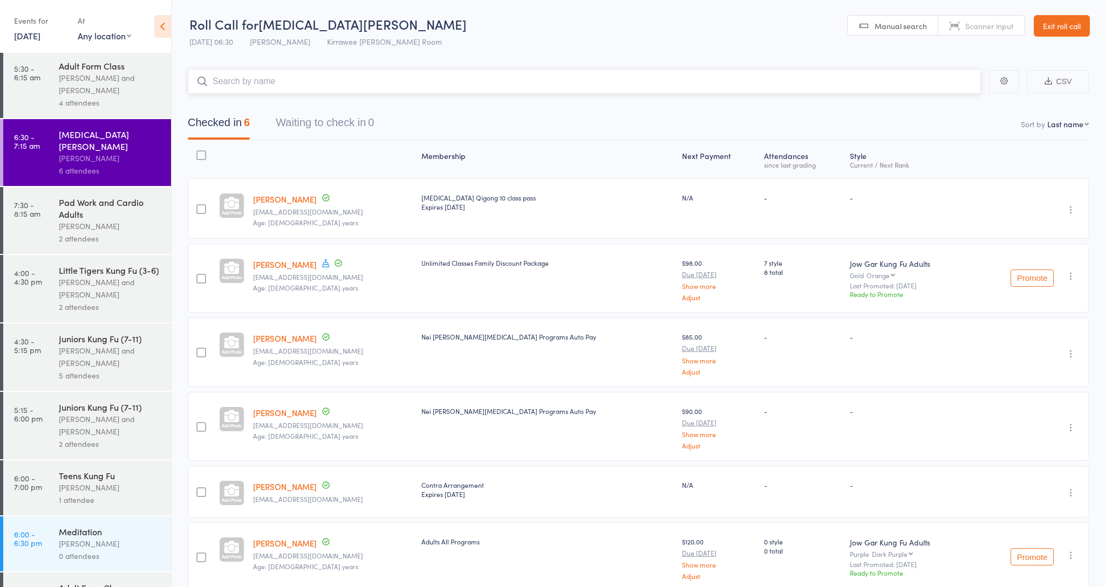
click at [278, 83] on input "search" at bounding box center [584, 81] width 793 height 25
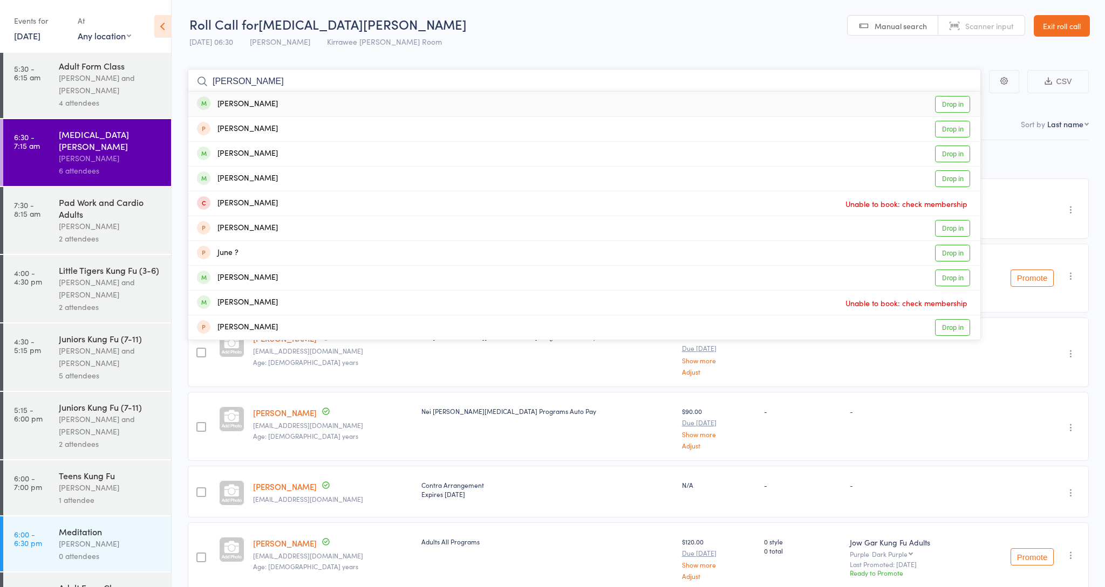
type input "Julie"
drag, startPoint x: 278, startPoint y: 83, endPoint x: 247, endPoint y: 131, distance: 57.7
click at [247, 131] on div "Julie Davies" at bounding box center [237, 129] width 81 height 12
